Goal: Information Seeking & Learning: Understand process/instructions

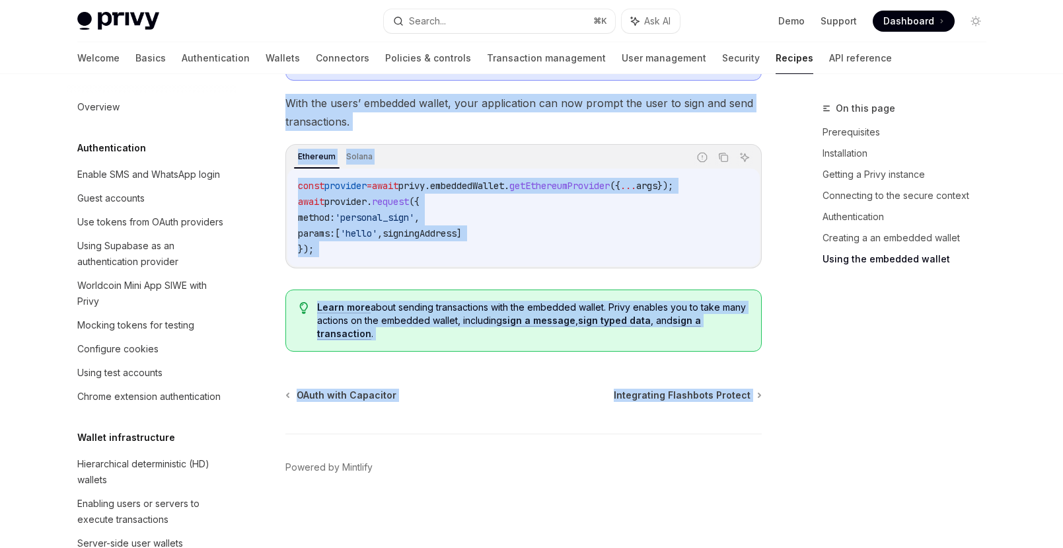
scroll to position [1647, 0]
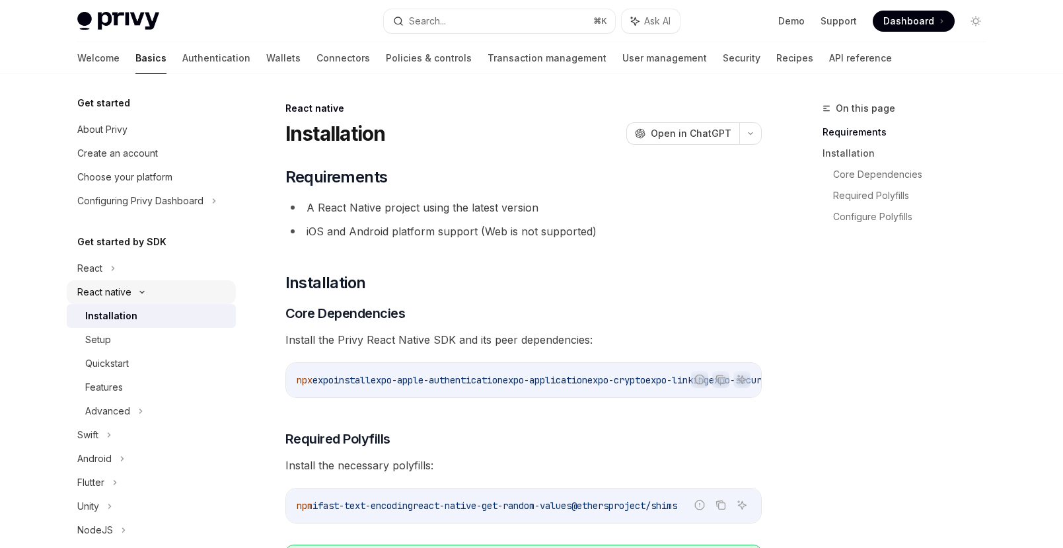
click at [116, 290] on div "React native" at bounding box center [104, 292] width 54 height 16
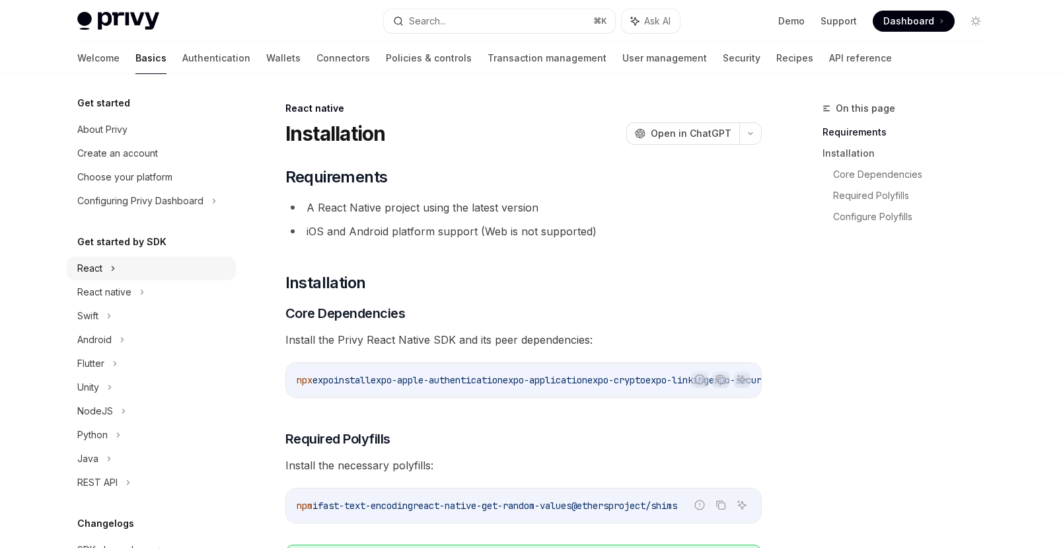
click at [101, 265] on div "React" at bounding box center [89, 268] width 25 height 16
type textarea "*"
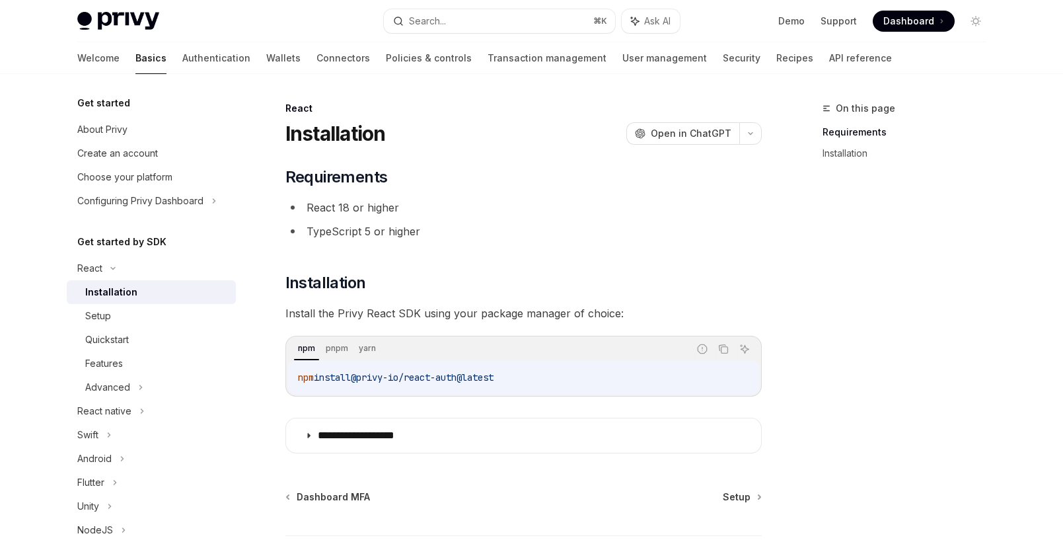
click at [116, 294] on div "Installation" at bounding box center [111, 292] width 52 height 16
click at [305, 375] on span "npm" at bounding box center [306, 377] width 16 height 12
copy div "npm install @privy-io/react-auth@latest"
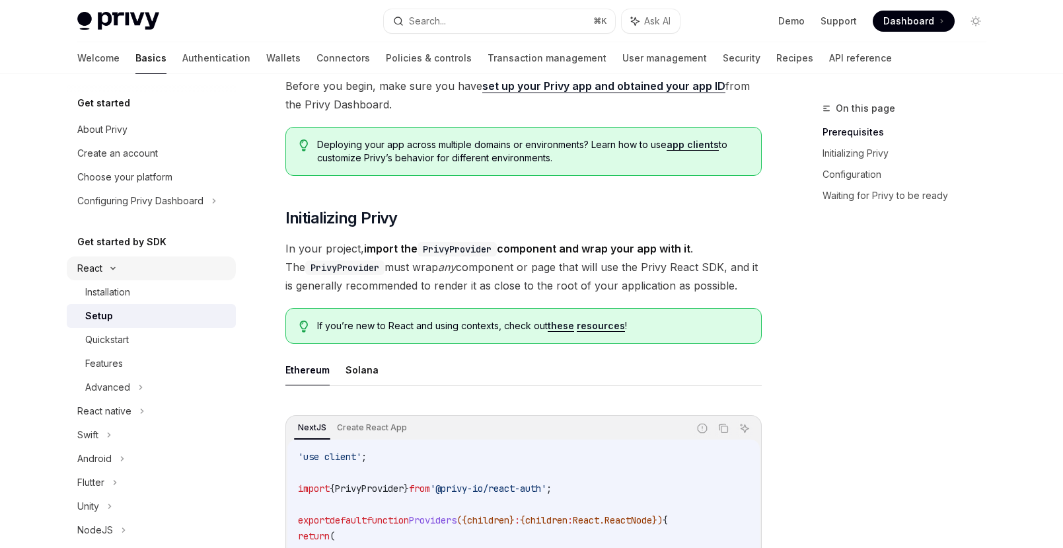
scroll to position [44, 0]
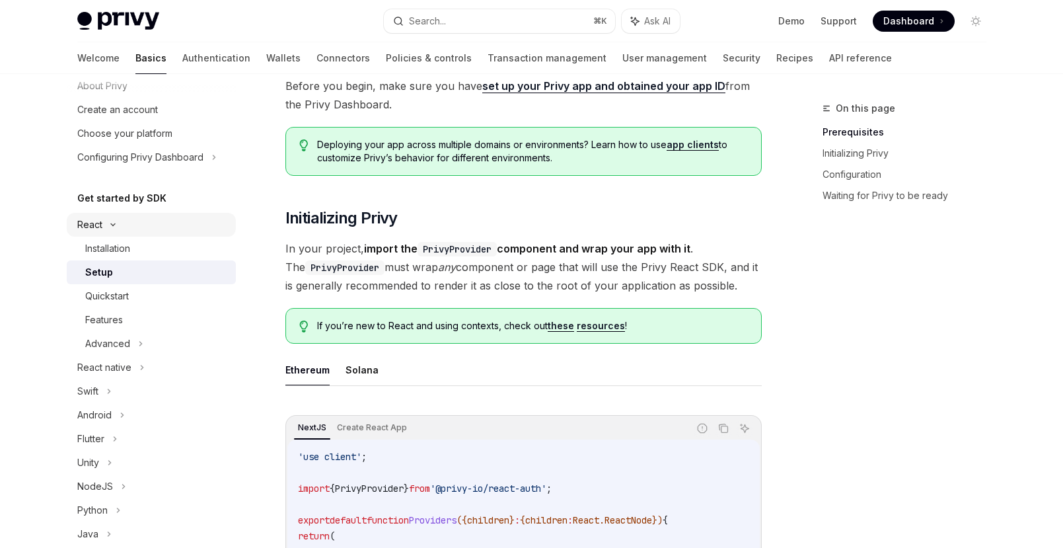
click at [96, 219] on div "React" at bounding box center [89, 225] width 25 height 16
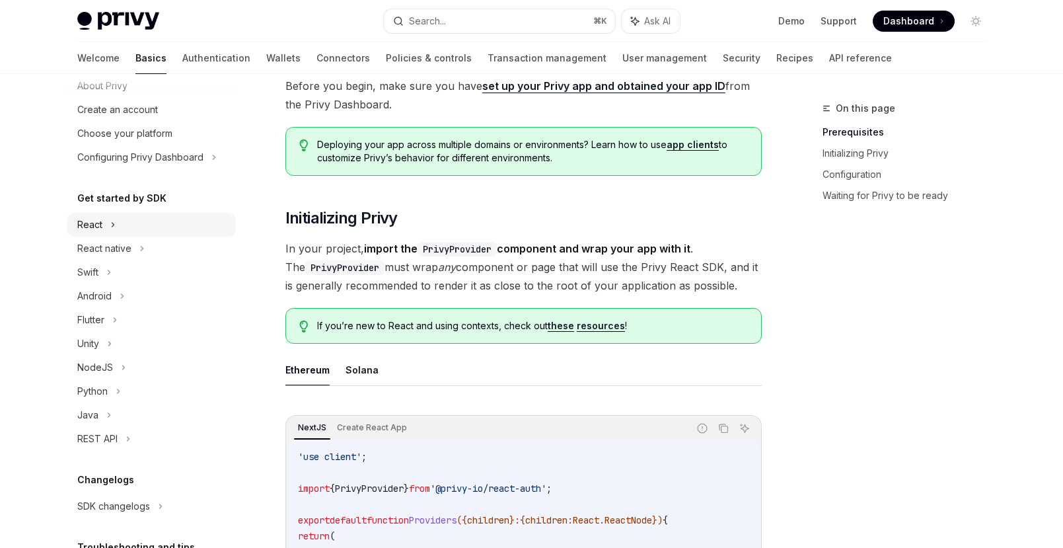
click at [111, 230] on icon at bounding box center [112, 225] width 5 height 16
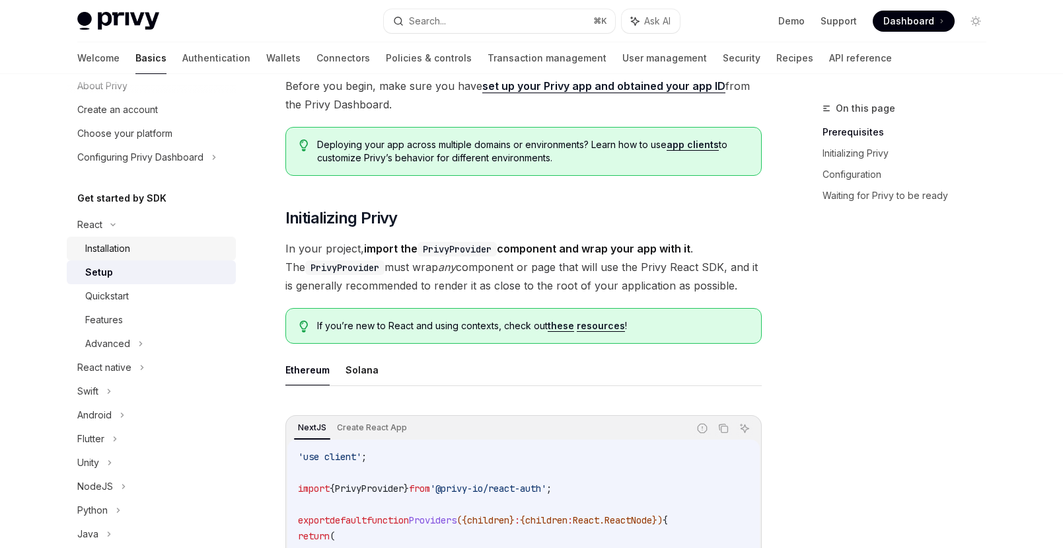
click at [147, 248] on div "Installation" at bounding box center [156, 248] width 143 height 16
